Goal: Transaction & Acquisition: Obtain resource

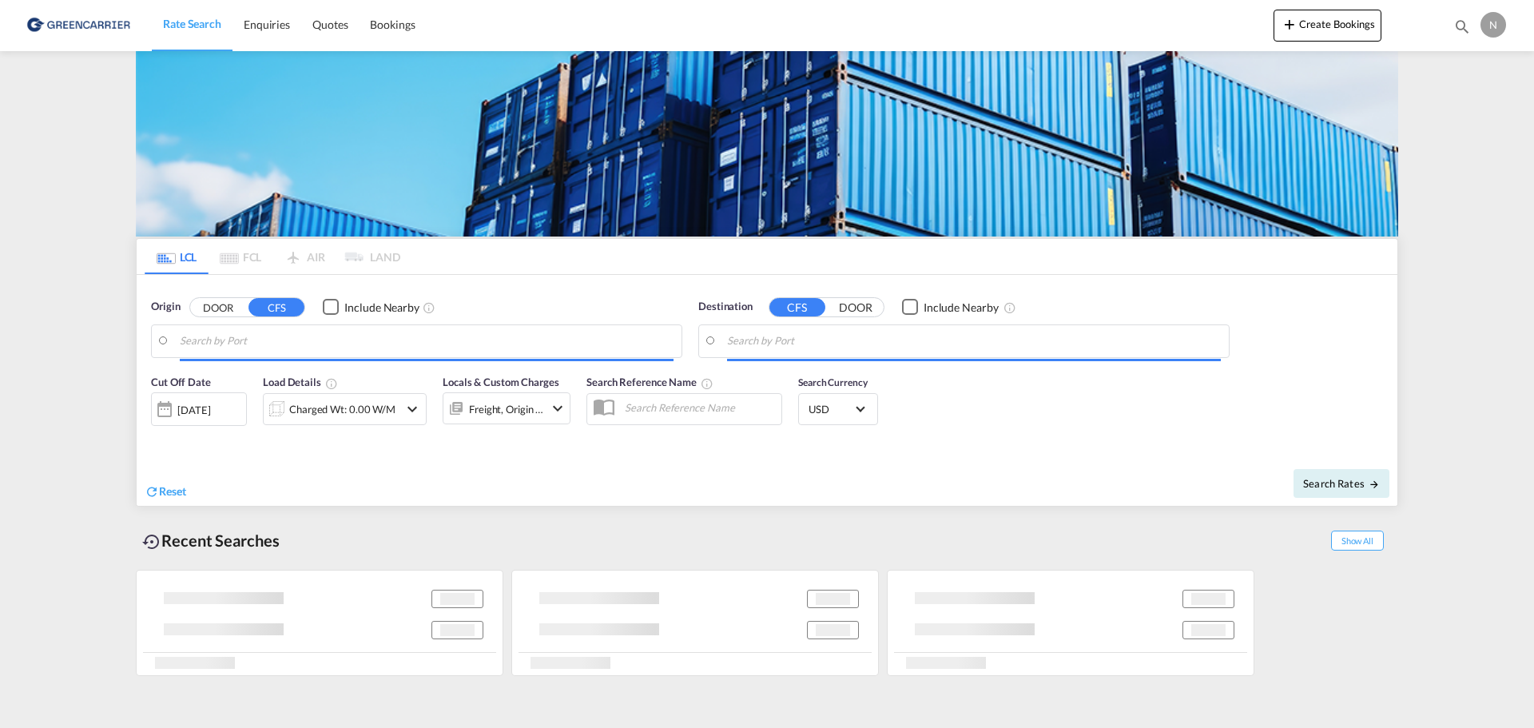
type input "DK-5700, [GEOGRAPHIC_DATA], [GEOGRAPHIC_DATA], [GEOGRAPHIC_DATA], [GEOGRAPHIC_D…"
type input "Conakry, GNCKY"
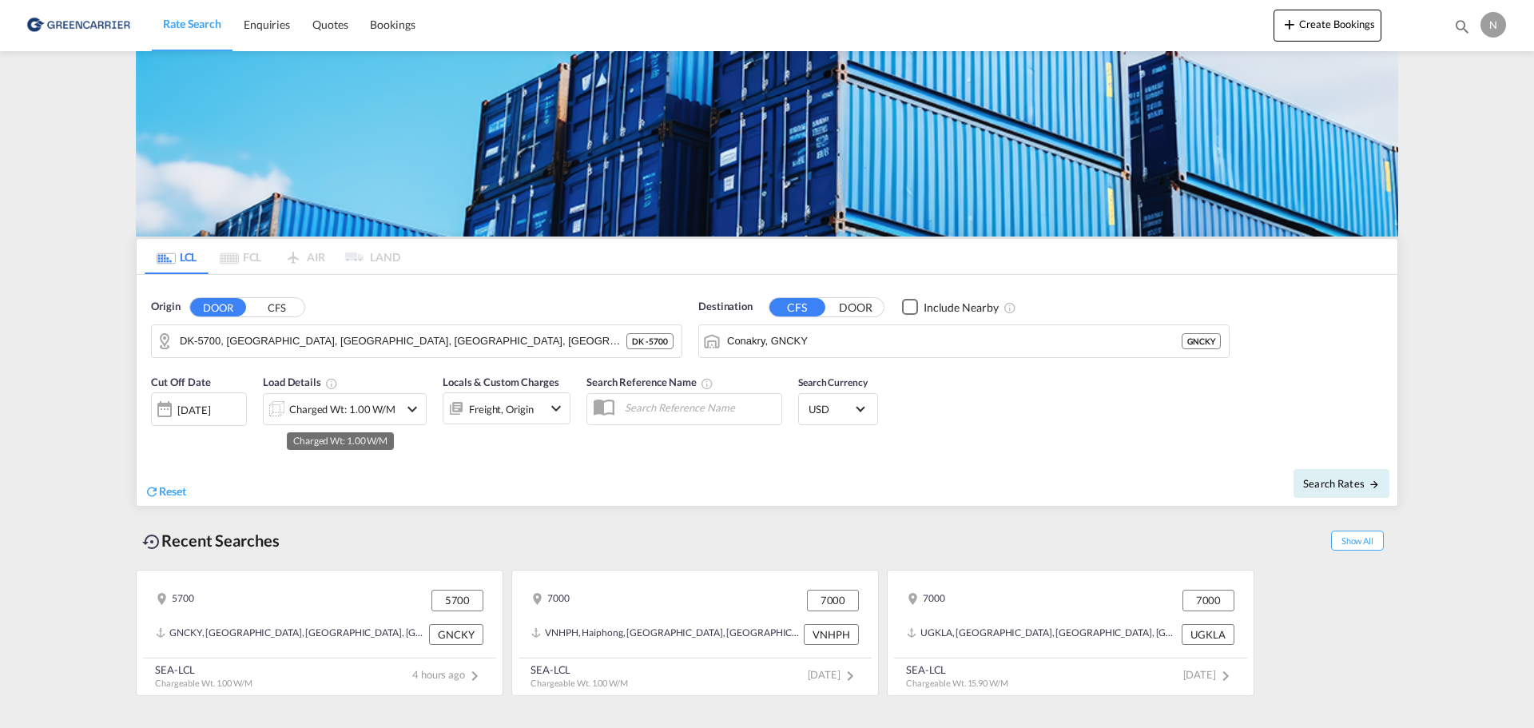
click at [386, 408] on div "Charged Wt: 1.00 W/M" at bounding box center [342, 409] width 106 height 22
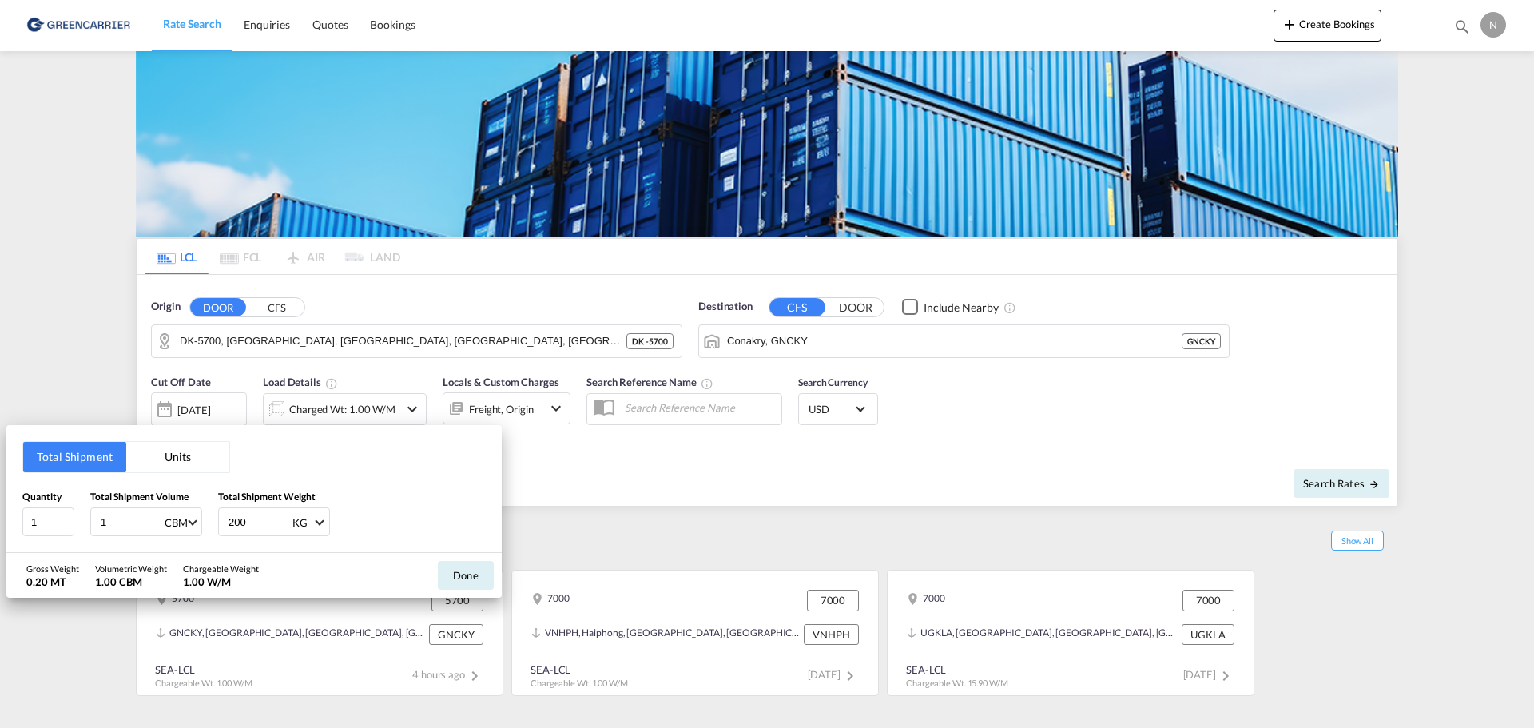
click at [890, 452] on div "Total Shipment Units Quantity 1 Total Shipment Volume 1 CBM CBM CFT Total Shipm…" at bounding box center [767, 364] width 1534 height 728
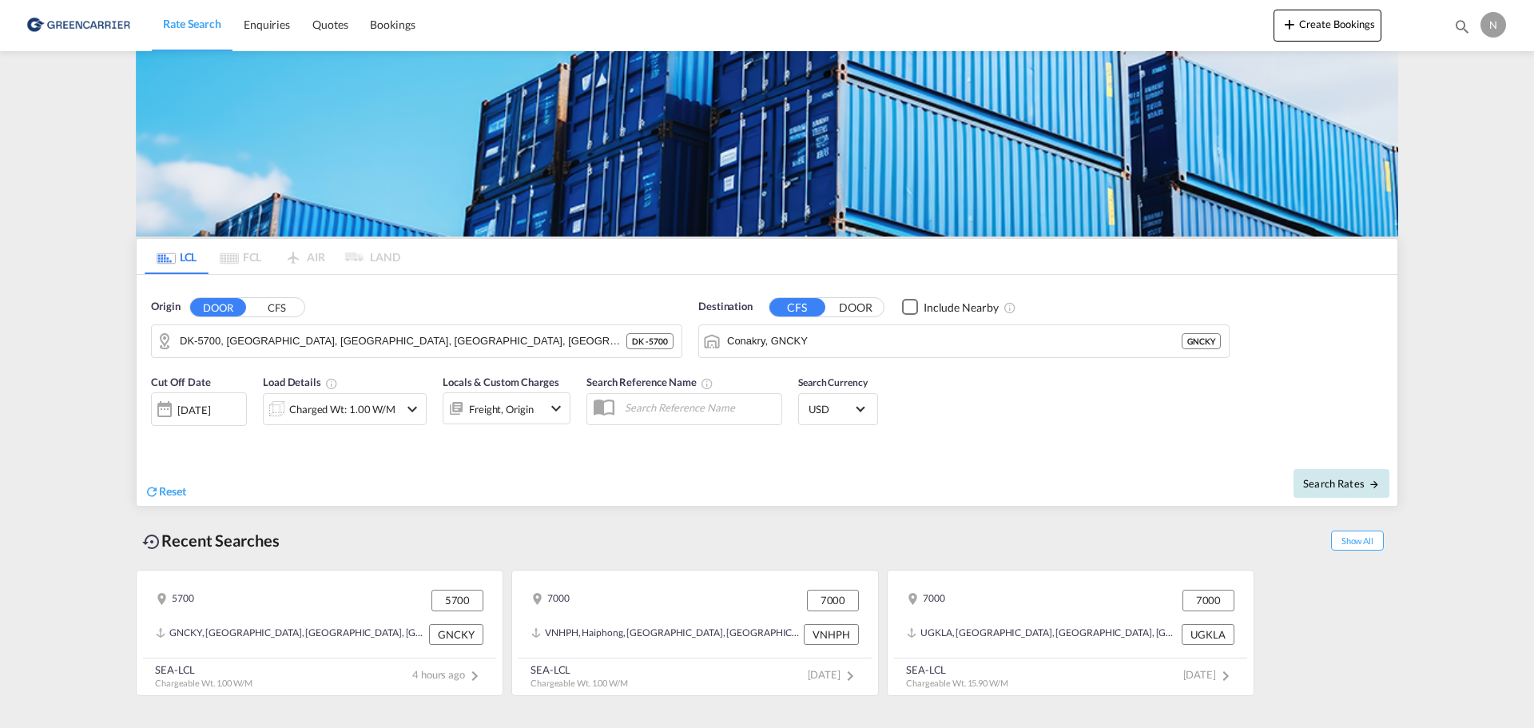
click at [1359, 490] on button "Search Rates" at bounding box center [1341, 483] width 96 height 29
type input "5700 to GNCKY / [DATE]"
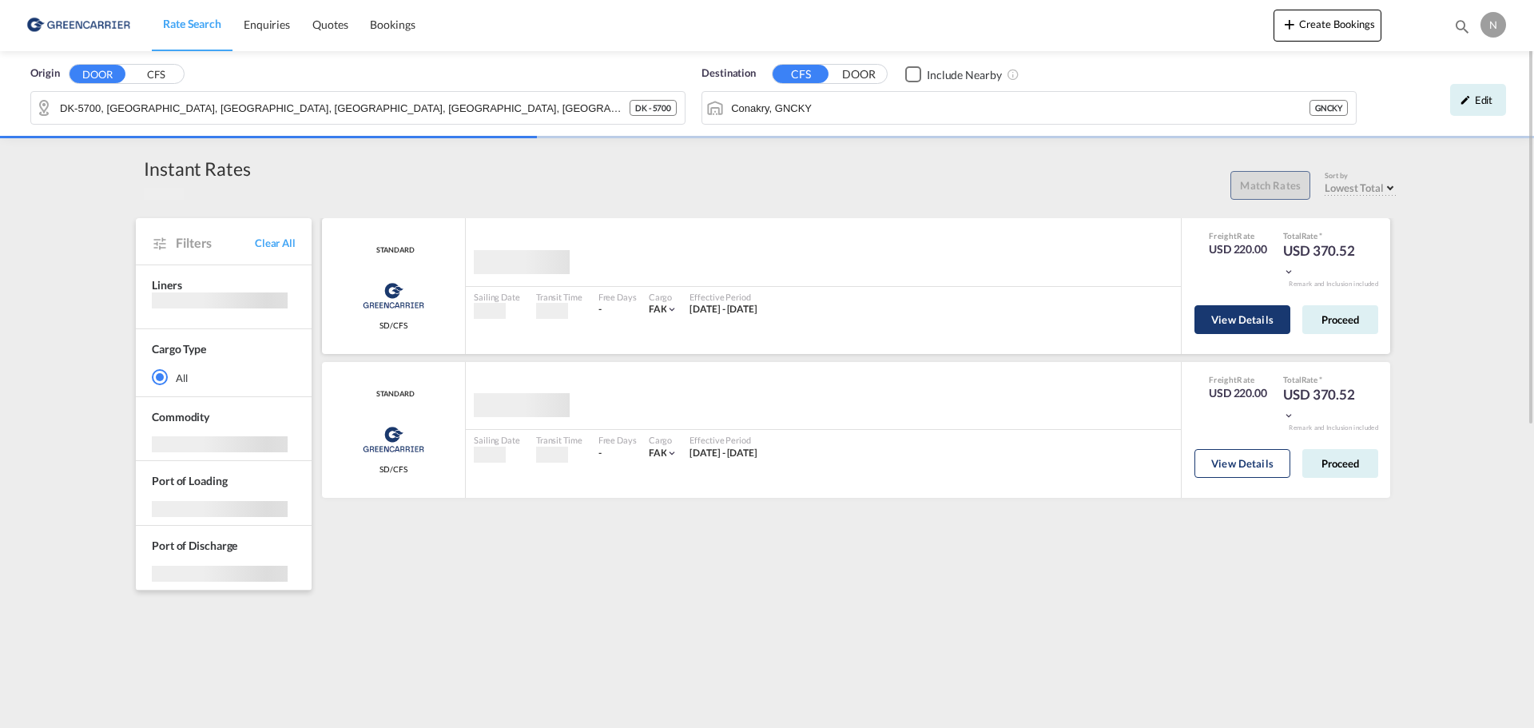
click at [1260, 322] on button "View Details" at bounding box center [1242, 319] width 96 height 29
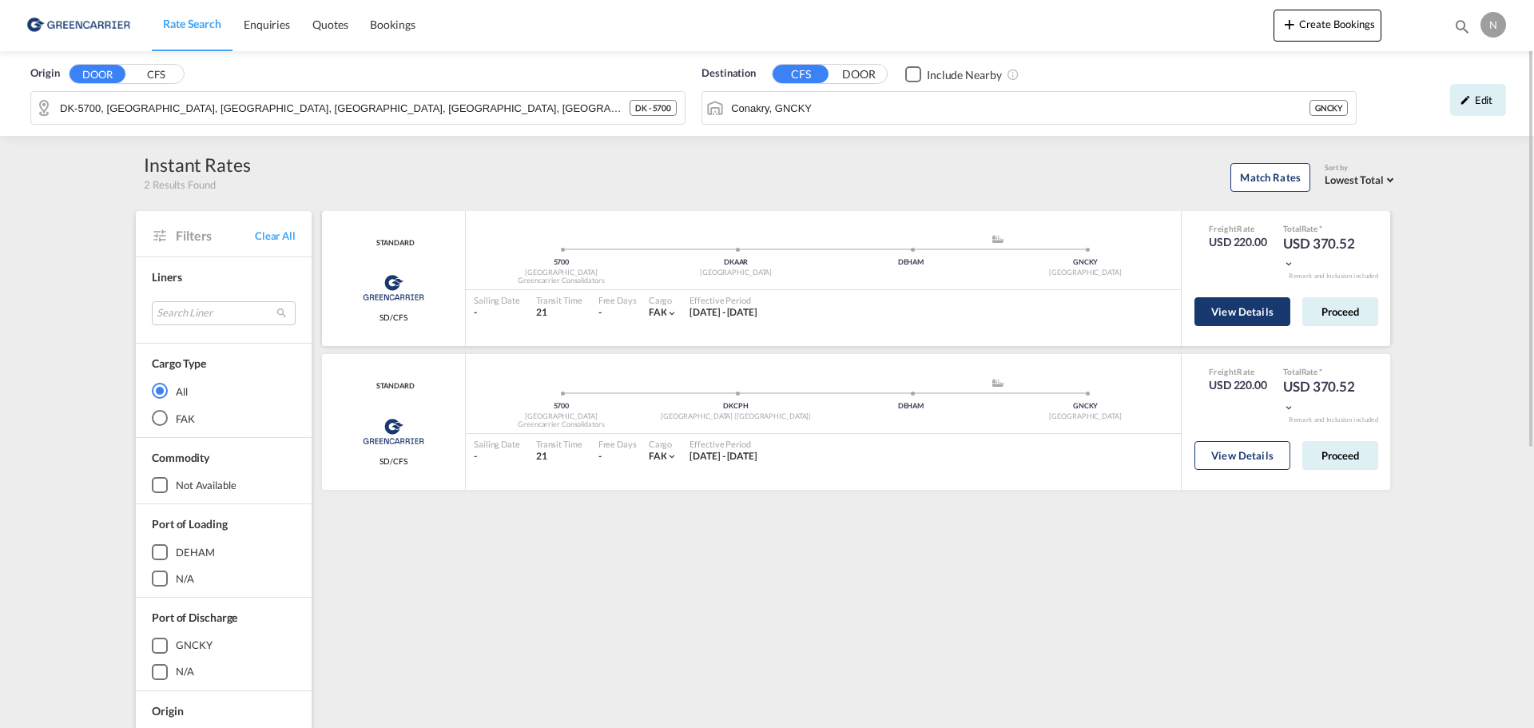
click at [1238, 318] on button "View Details" at bounding box center [1242, 311] width 96 height 29
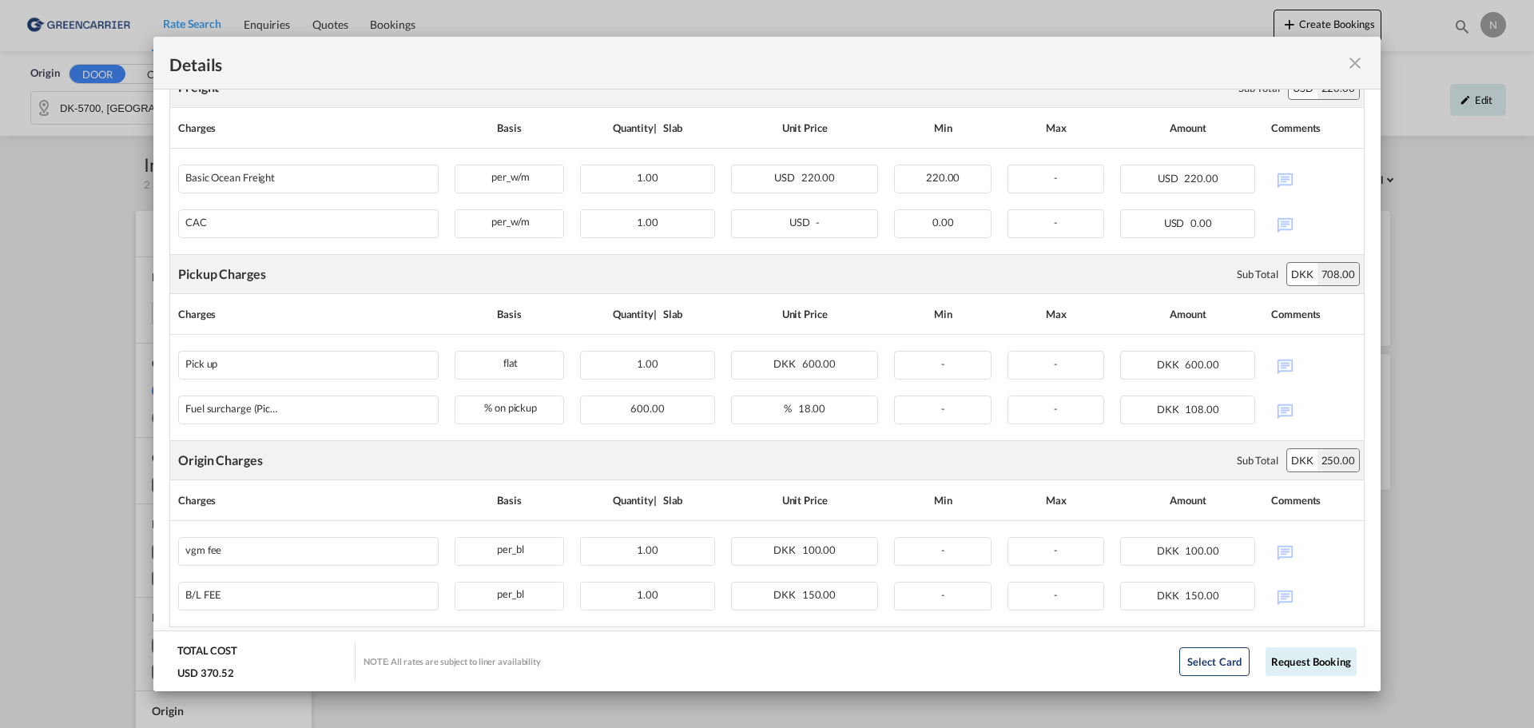
scroll to position [444, 0]
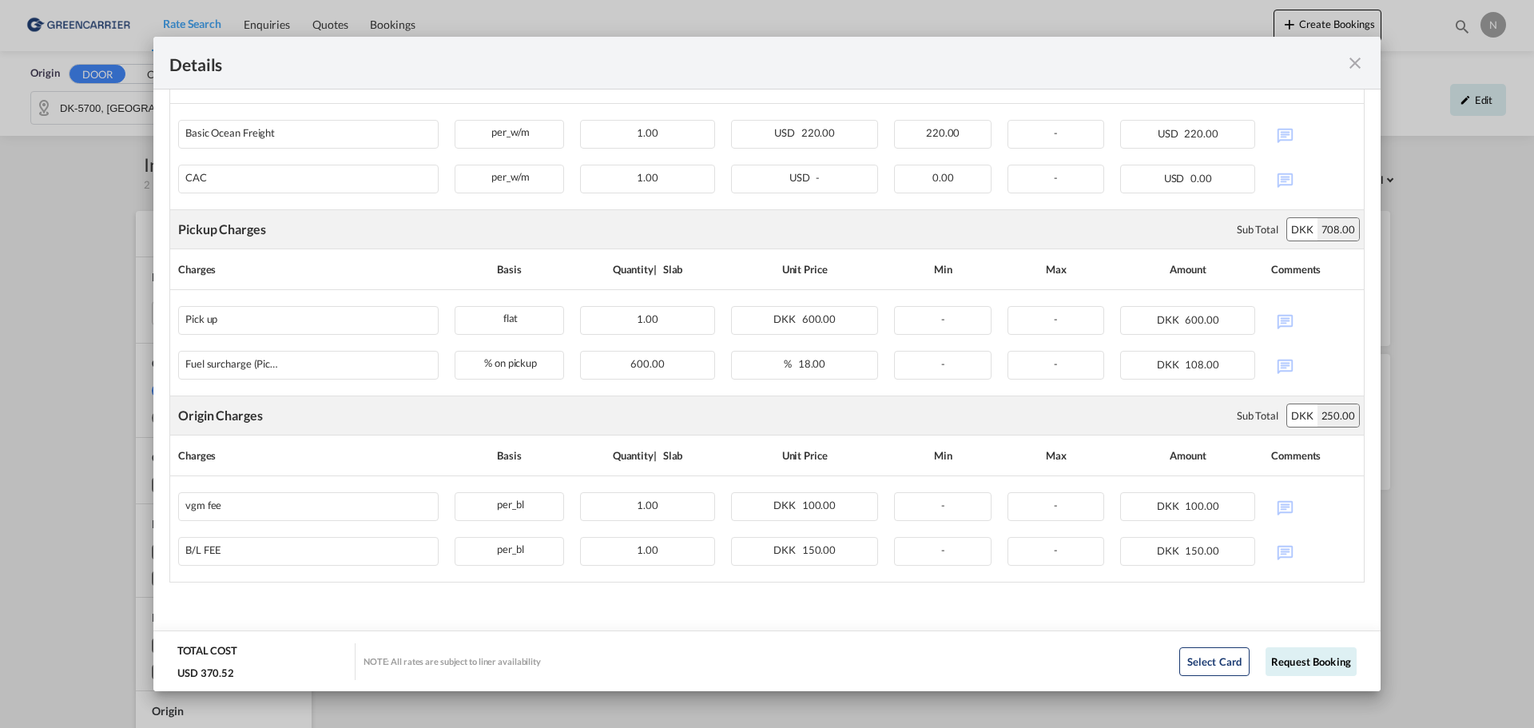
click at [1350, 62] on md-icon "icon-close fg-AAA8AD m-0 cursor" at bounding box center [1354, 63] width 19 height 19
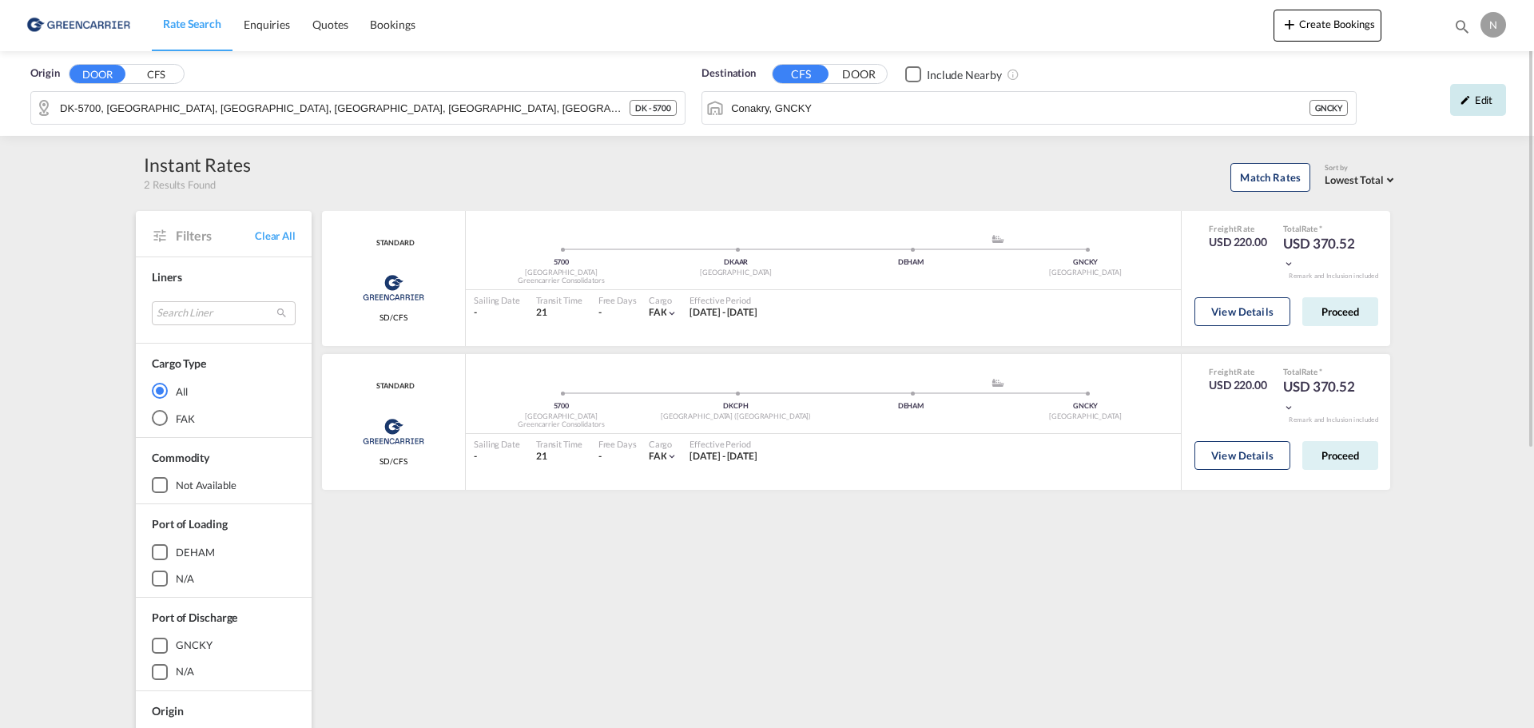
click at [1474, 101] on div "Edit" at bounding box center [1478, 100] width 56 height 32
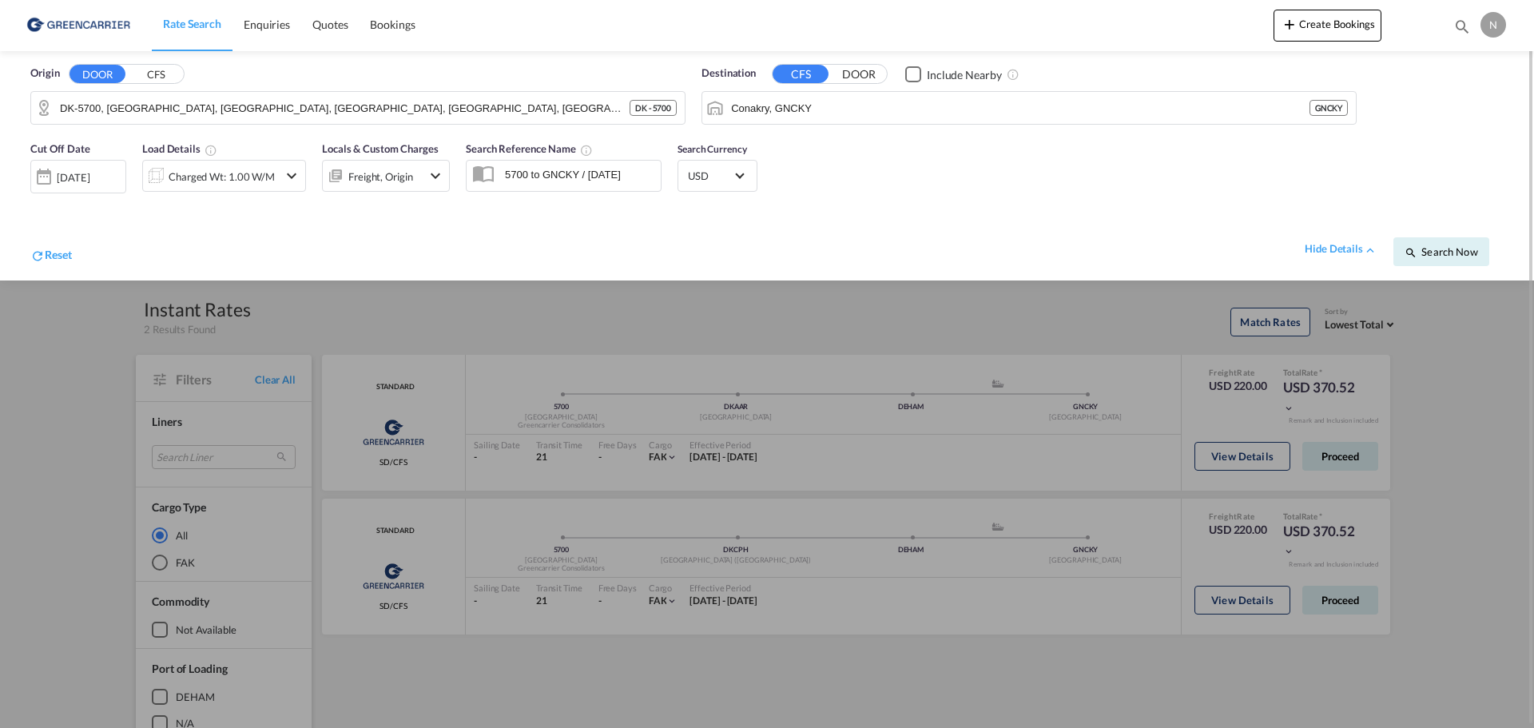
click at [286, 177] on md-icon "icon-chevron-down" at bounding box center [291, 175] width 19 height 19
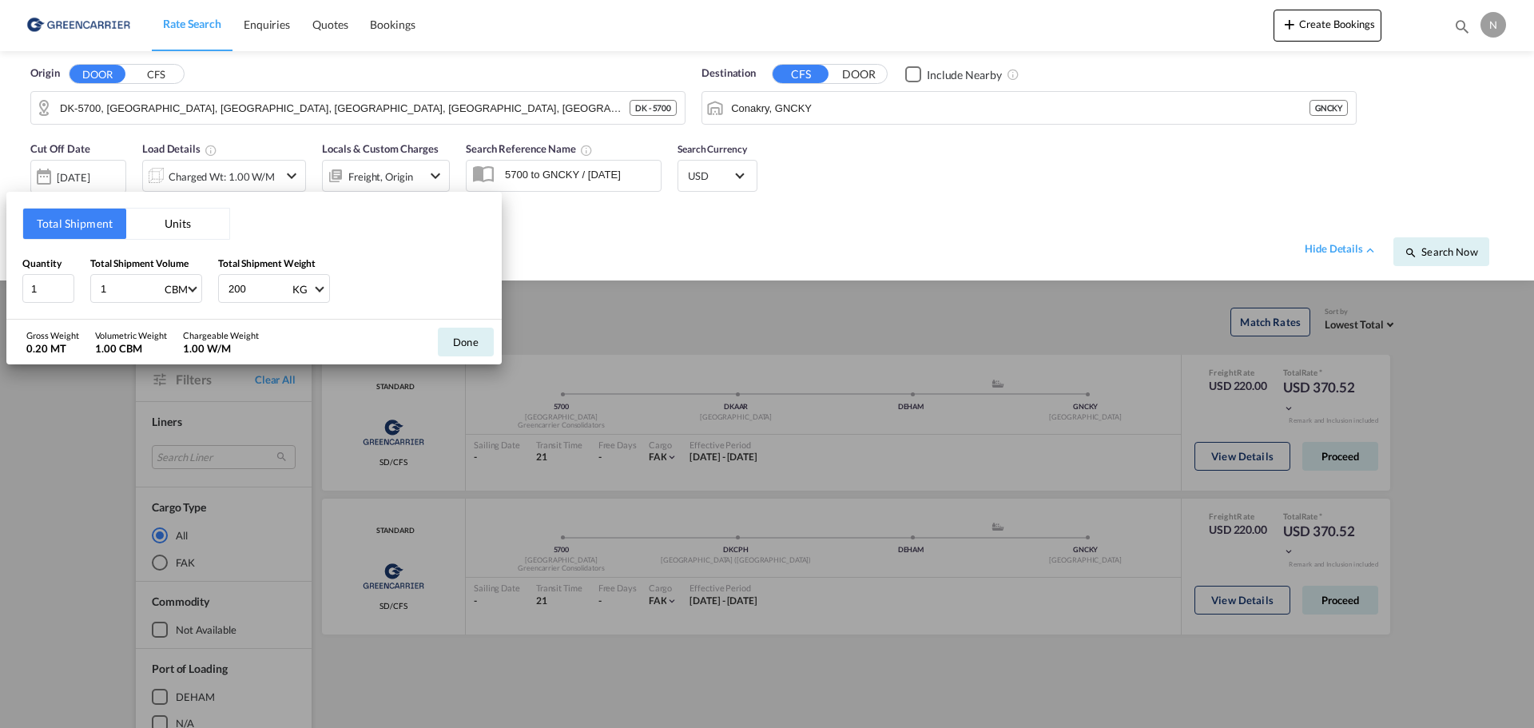
click at [120, 292] on input "1" at bounding box center [131, 288] width 64 height 27
type input "1.44"
type input "150"
click at [464, 352] on button "Done" at bounding box center [466, 341] width 56 height 29
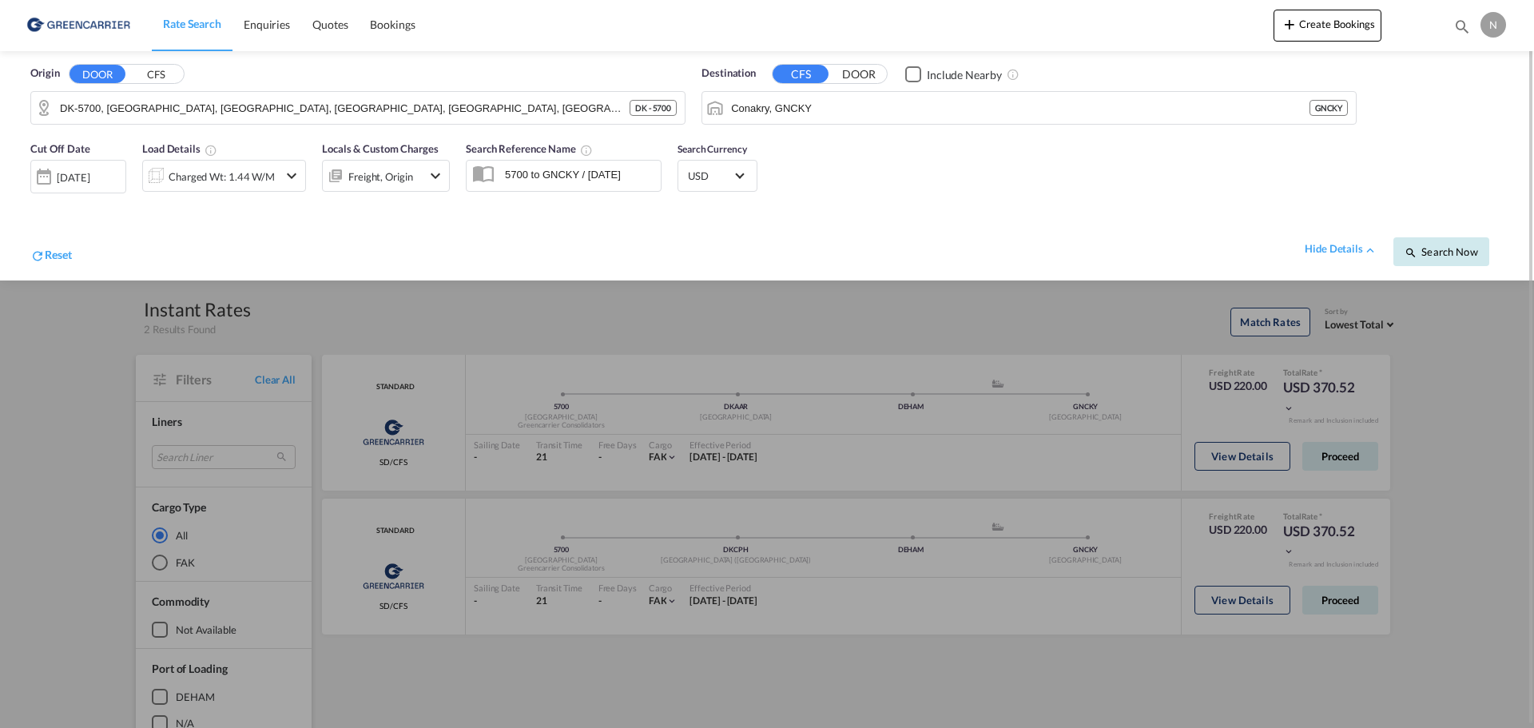
click at [1442, 250] on span "Search Now" at bounding box center [1440, 251] width 73 height 13
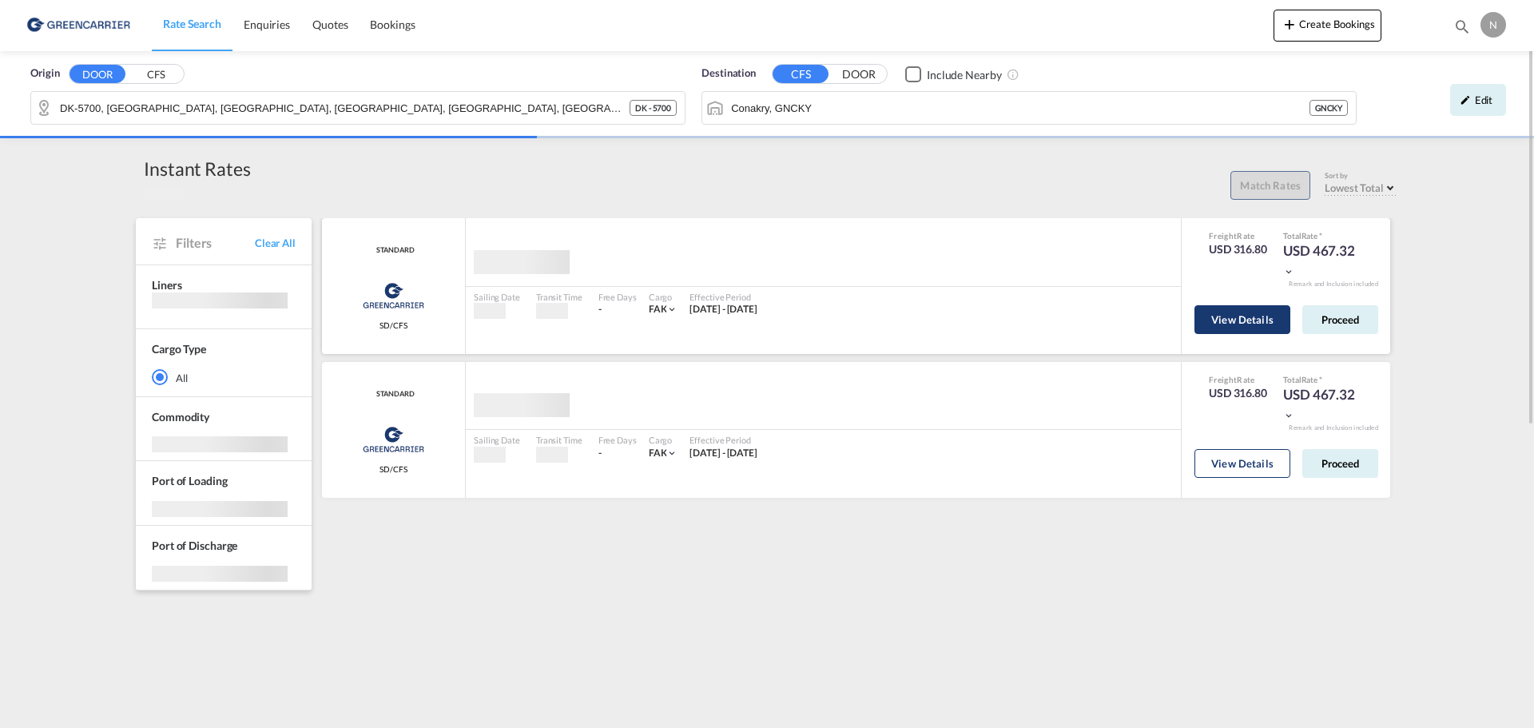
click at [1252, 325] on button "View Details" at bounding box center [1242, 319] width 96 height 29
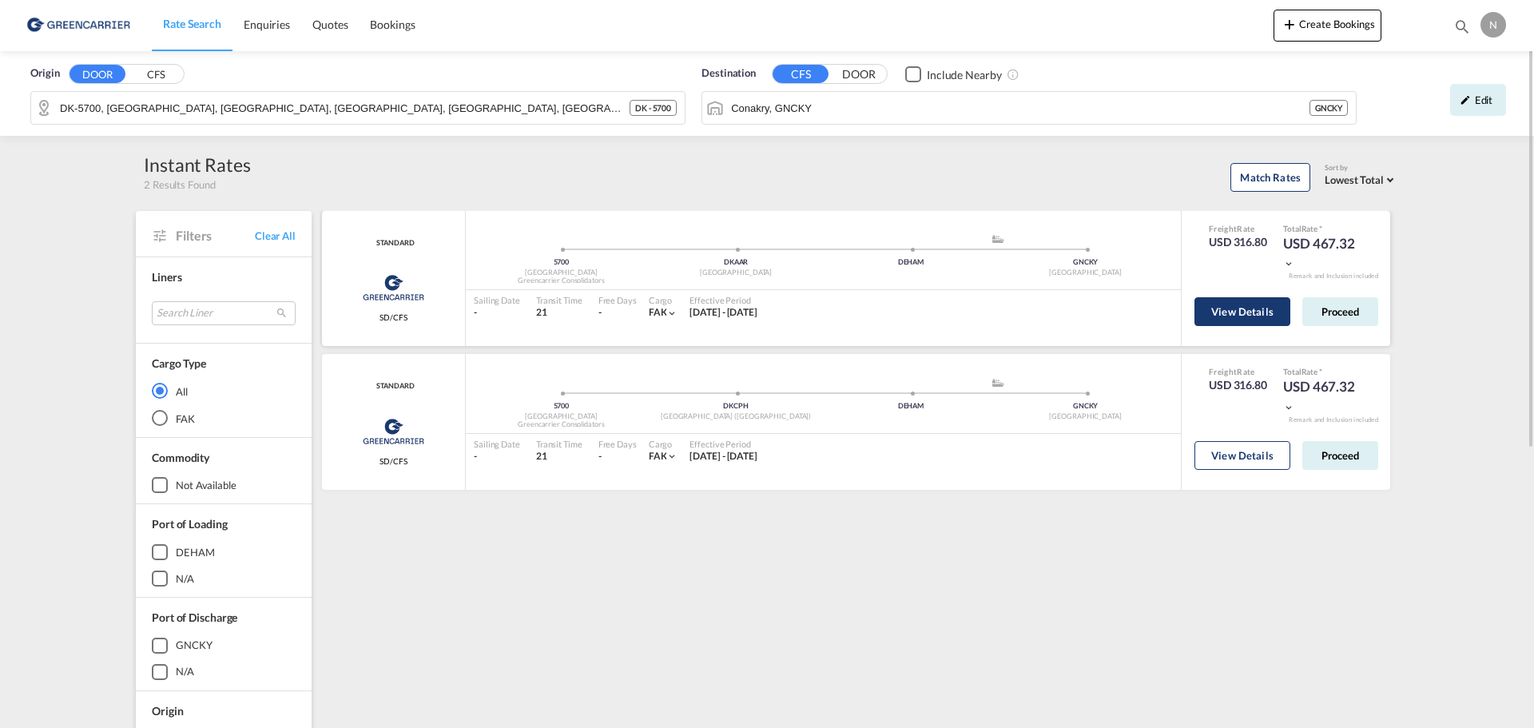
click at [1258, 311] on button "View Details" at bounding box center [1242, 311] width 96 height 29
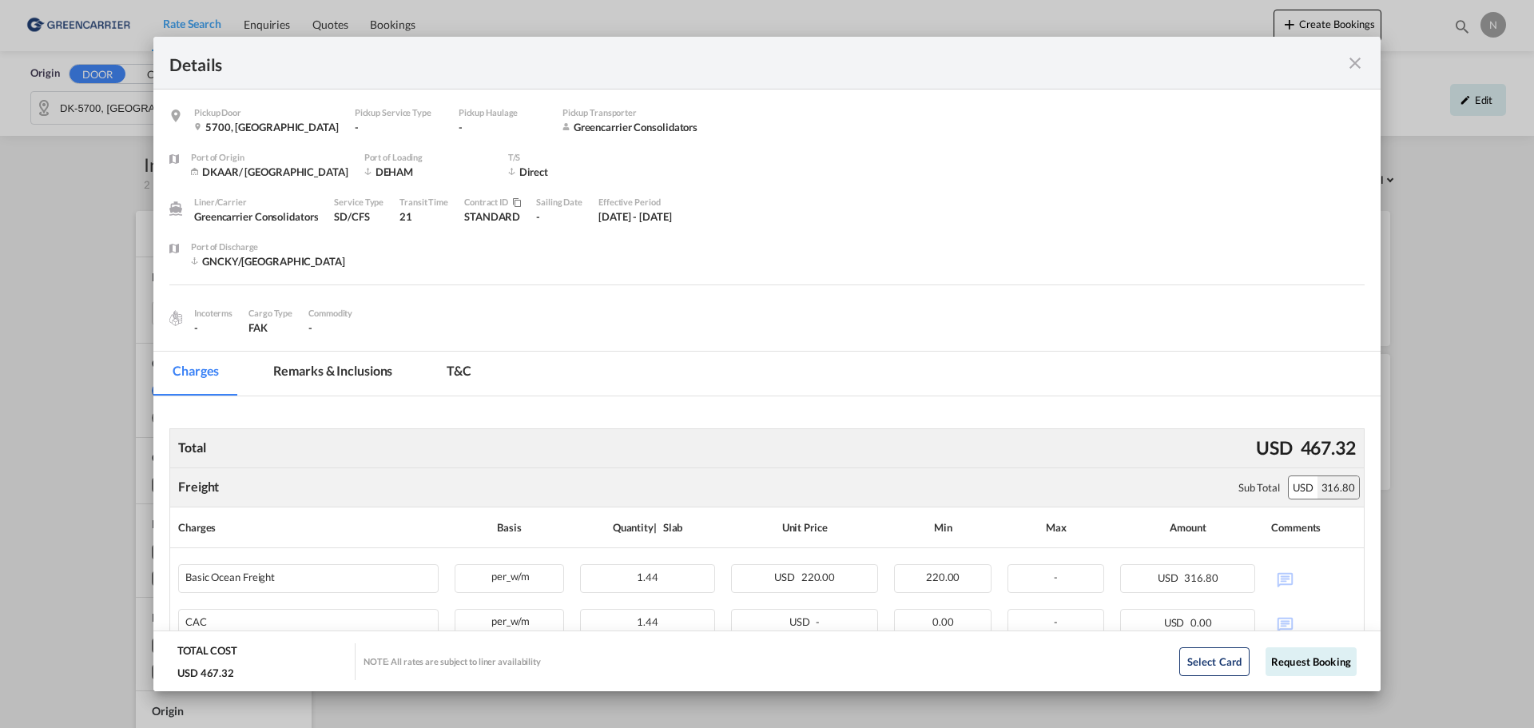
scroll to position [240, 0]
